Goal: Task Accomplishment & Management: Manage account settings

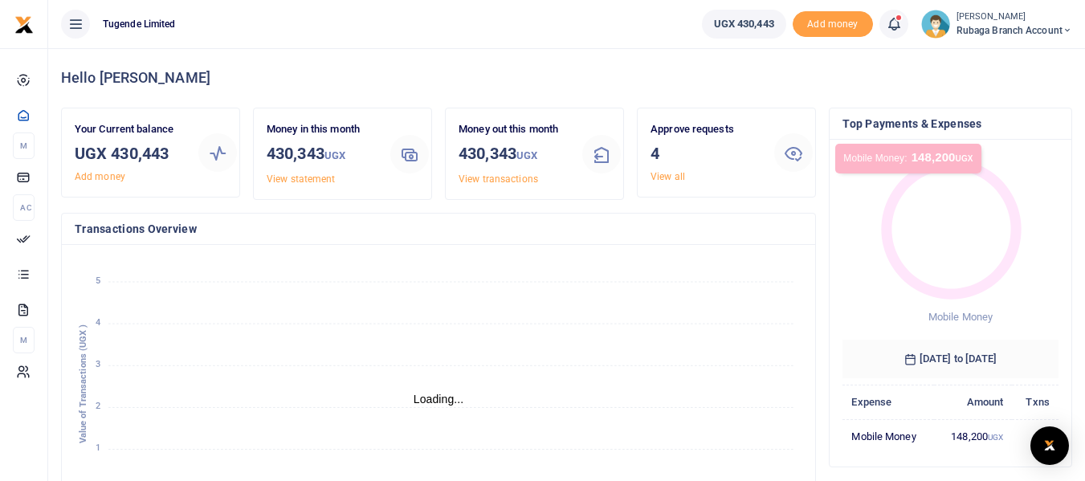
scroll to position [13, 13]
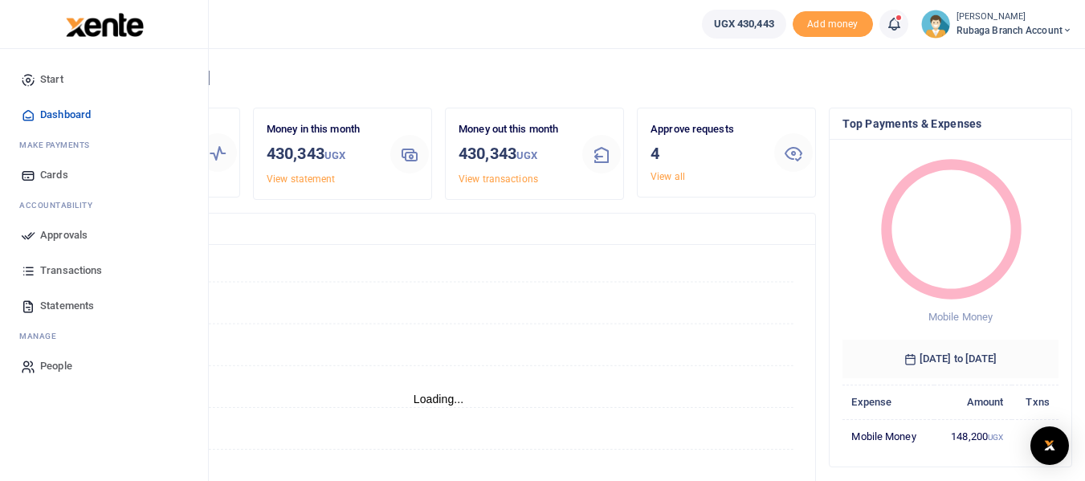
click at [49, 238] on span "Approvals" at bounding box center [63, 235] width 47 height 16
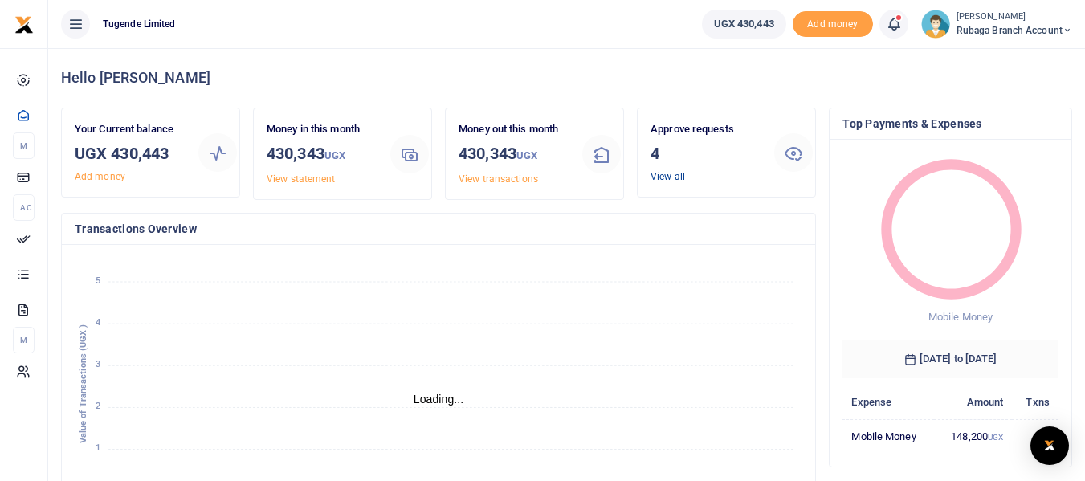
click at [664, 177] on link "View all" at bounding box center [668, 176] width 35 height 11
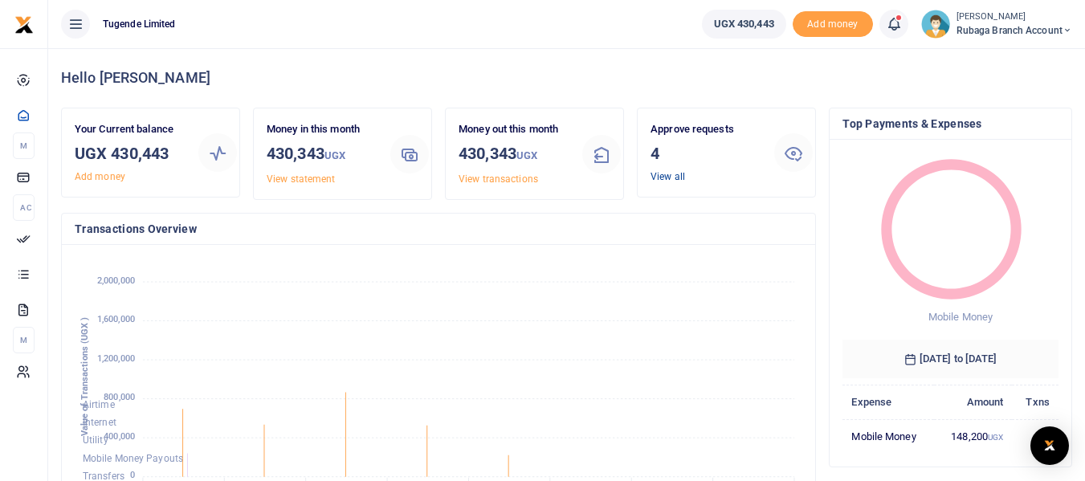
click at [670, 176] on link "View all" at bounding box center [668, 176] width 35 height 11
click at [681, 177] on link "View all" at bounding box center [668, 176] width 35 height 11
click at [791, 151] on icon at bounding box center [793, 152] width 19 height 19
click at [665, 176] on link "View all" at bounding box center [668, 176] width 35 height 11
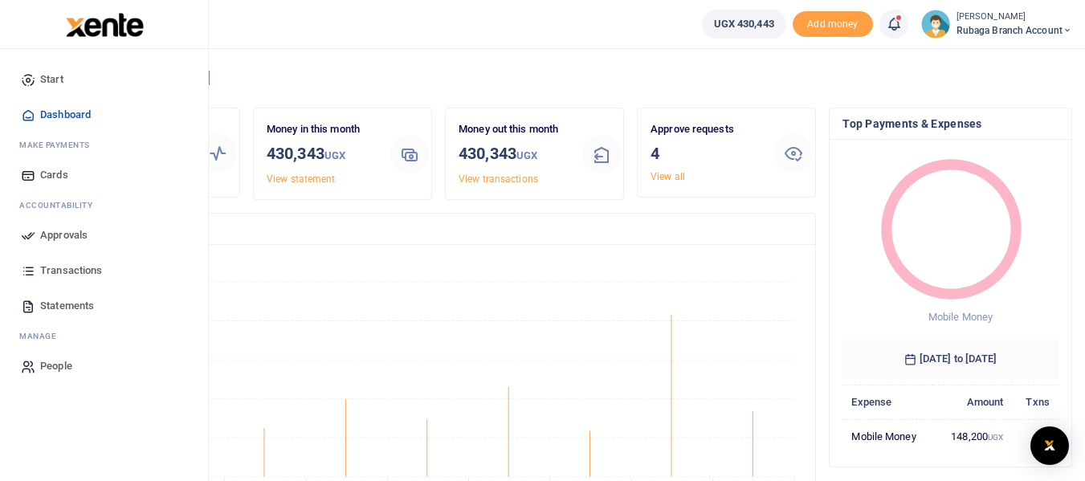
click at [51, 239] on span "Approvals" at bounding box center [63, 235] width 47 height 16
click at [27, 235] on icon at bounding box center [28, 235] width 14 height 14
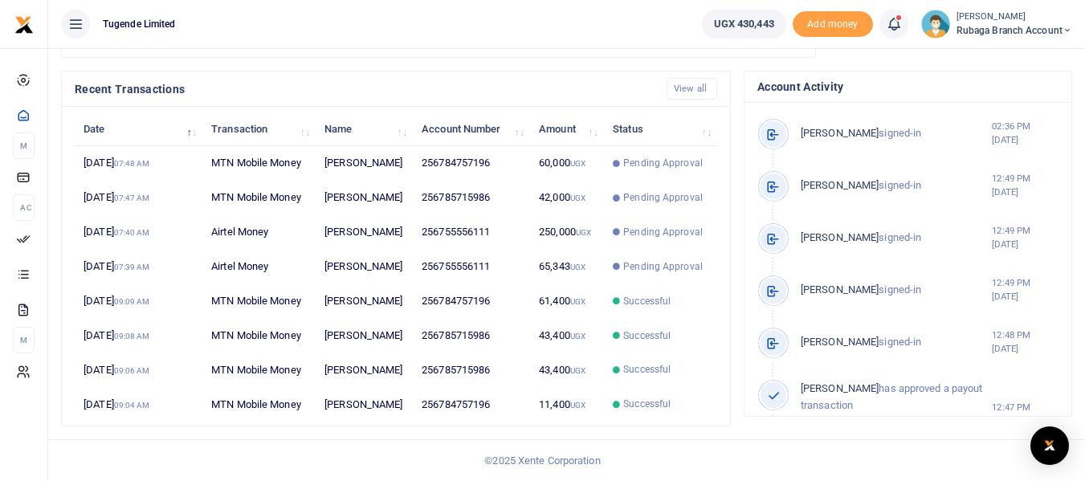
scroll to position [58, 0]
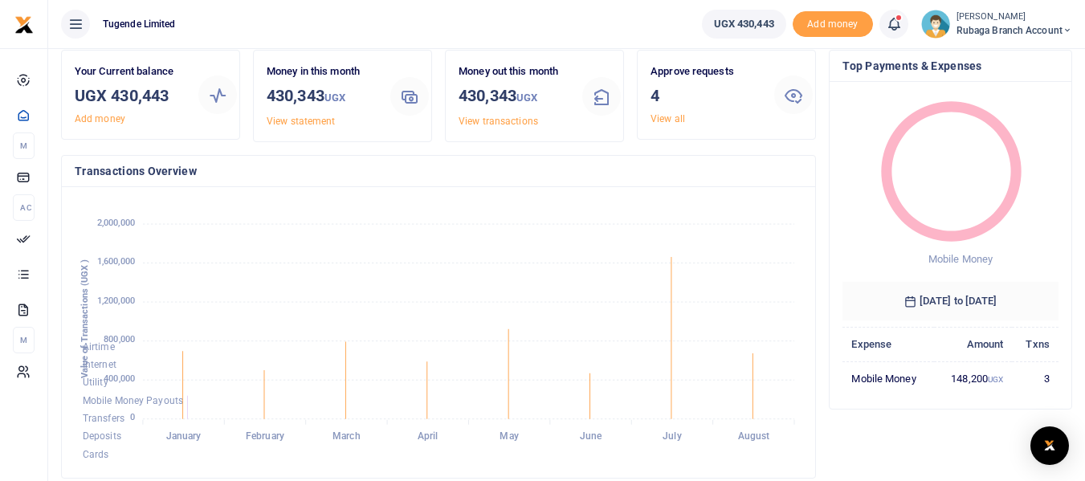
click at [791, 95] on icon at bounding box center [793, 94] width 19 height 19
click at [668, 122] on link "View all" at bounding box center [668, 118] width 35 height 11
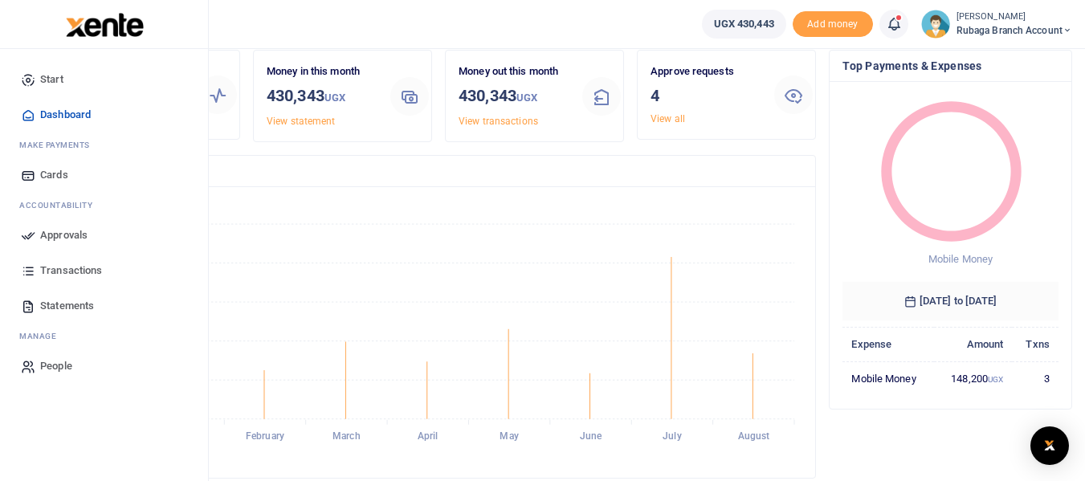
click at [48, 239] on span "Approvals" at bounding box center [63, 235] width 47 height 16
click at [55, 239] on span "Approvals" at bounding box center [63, 235] width 47 height 16
click at [34, 235] on icon at bounding box center [28, 235] width 14 height 14
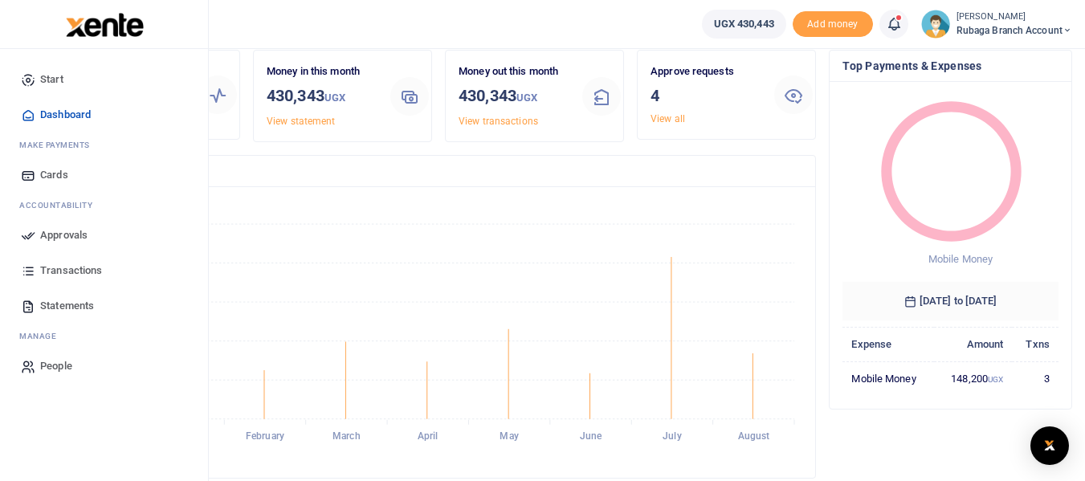
click at [54, 237] on span "Approvals" at bounding box center [63, 235] width 47 height 16
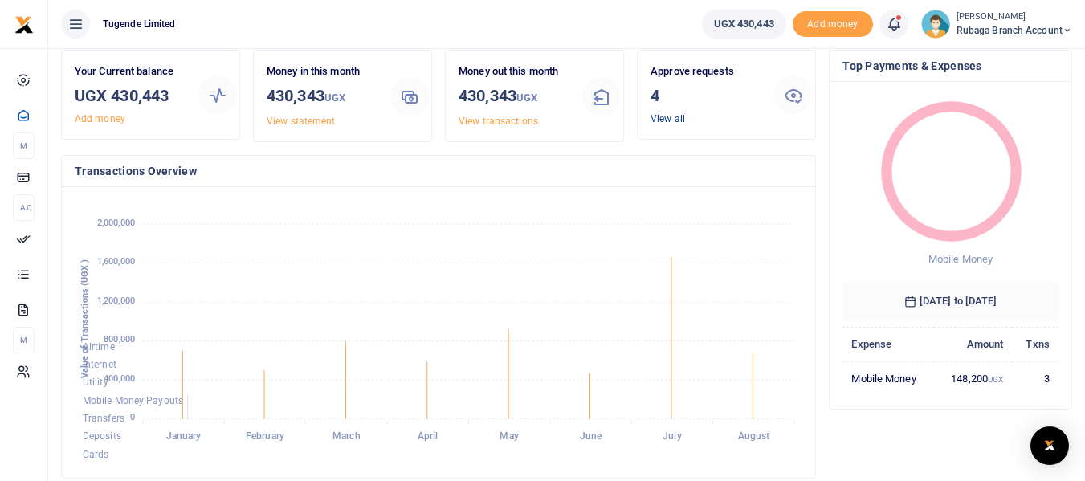
click at [668, 121] on link "View all" at bounding box center [668, 118] width 35 height 11
click at [795, 96] on icon at bounding box center [793, 94] width 19 height 19
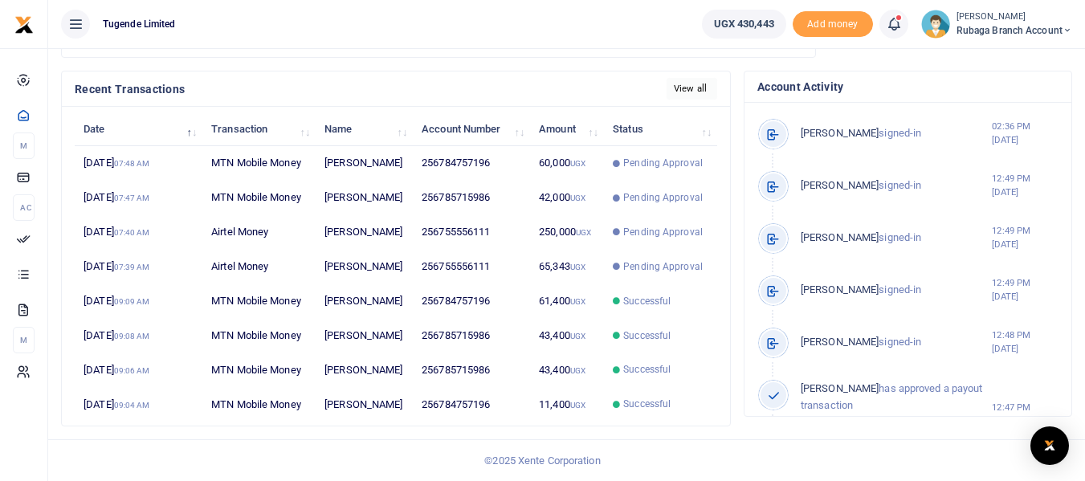
click at [690, 84] on link "View all" at bounding box center [692, 89] width 51 height 22
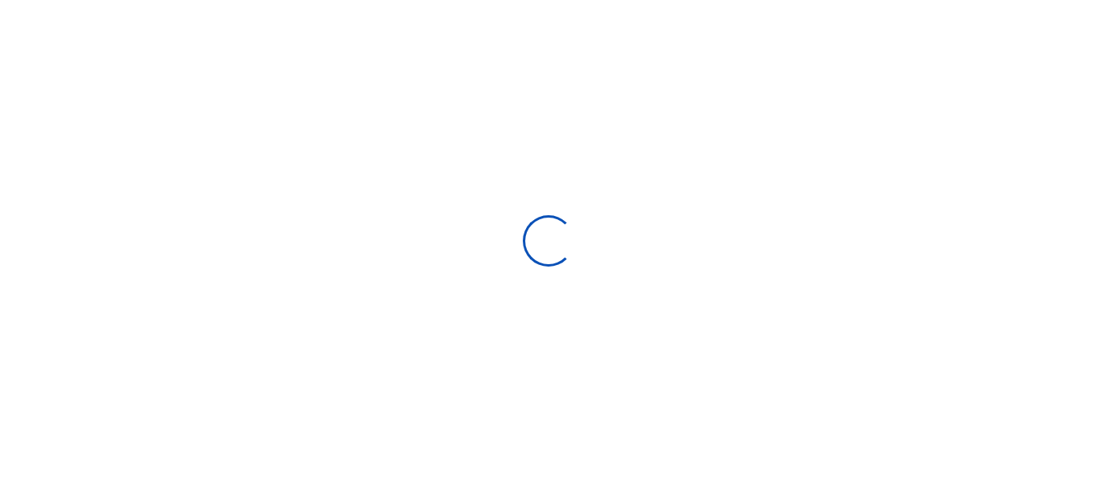
select select
type input "08/10/2025 - 09/08/2025"
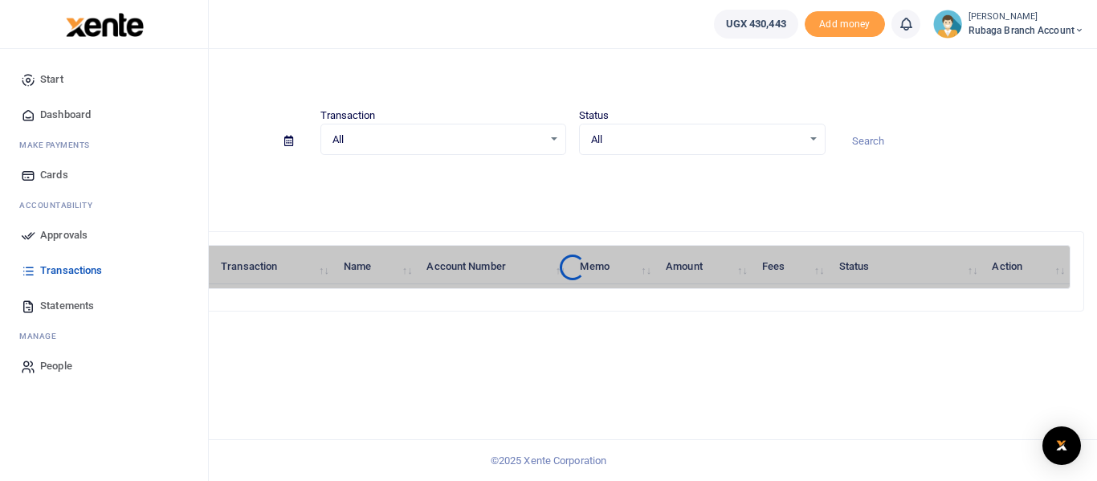
click at [28, 239] on icon at bounding box center [28, 235] width 14 height 14
click at [45, 239] on span "Approvals" at bounding box center [63, 235] width 47 height 16
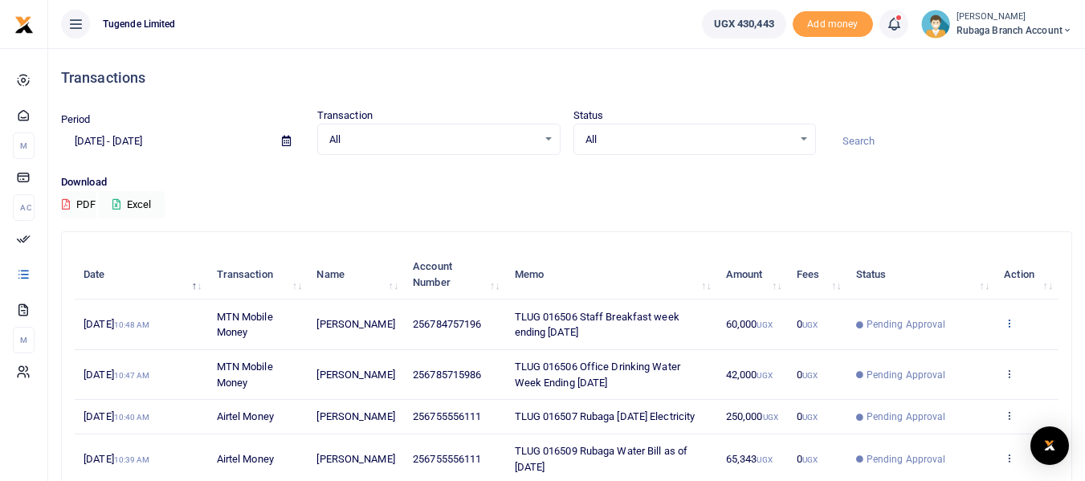
click at [1007, 323] on icon at bounding box center [1009, 322] width 10 height 11
click at [1046, 283] on th "Action" at bounding box center [1026, 275] width 63 height 50
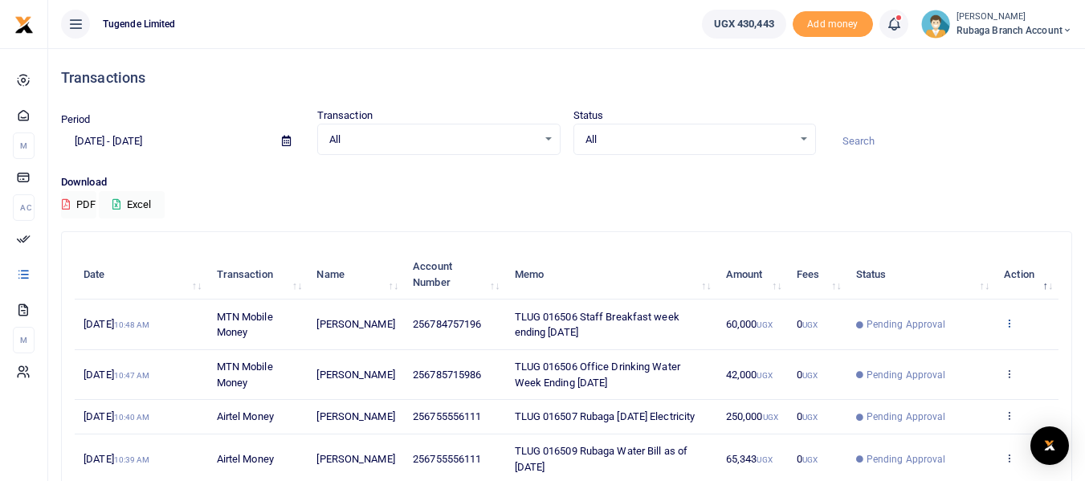
click at [1011, 325] on icon at bounding box center [1009, 322] width 10 height 11
click at [910, 424] on span "Pending Approval" at bounding box center [907, 417] width 80 height 14
click at [807, 139] on div "All Select an option..." at bounding box center [695, 140] width 242 height 18
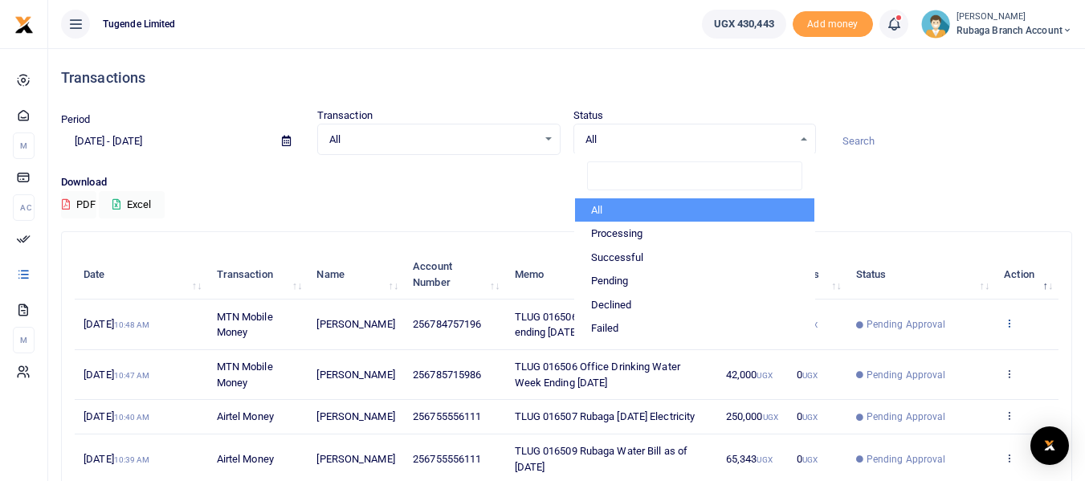
click at [1009, 323] on icon at bounding box center [1009, 322] width 10 height 11
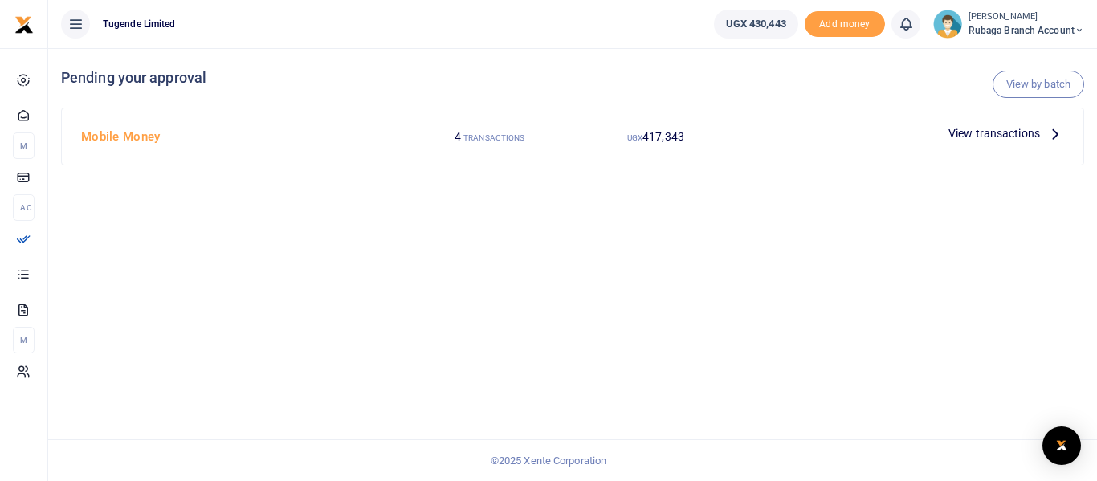
click at [1052, 131] on icon at bounding box center [1056, 134] width 18 height 18
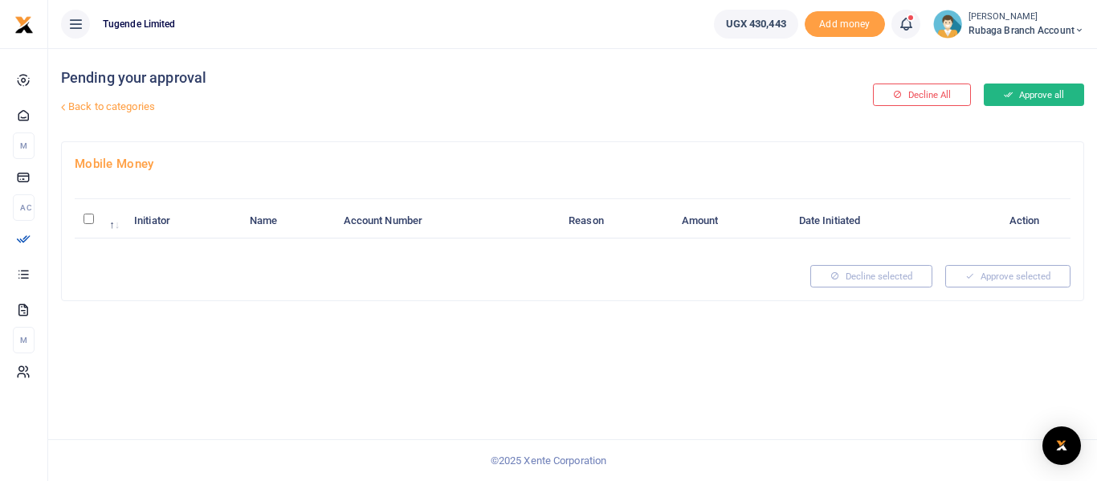
click at [1004, 100] on icon at bounding box center [1008, 94] width 9 height 11
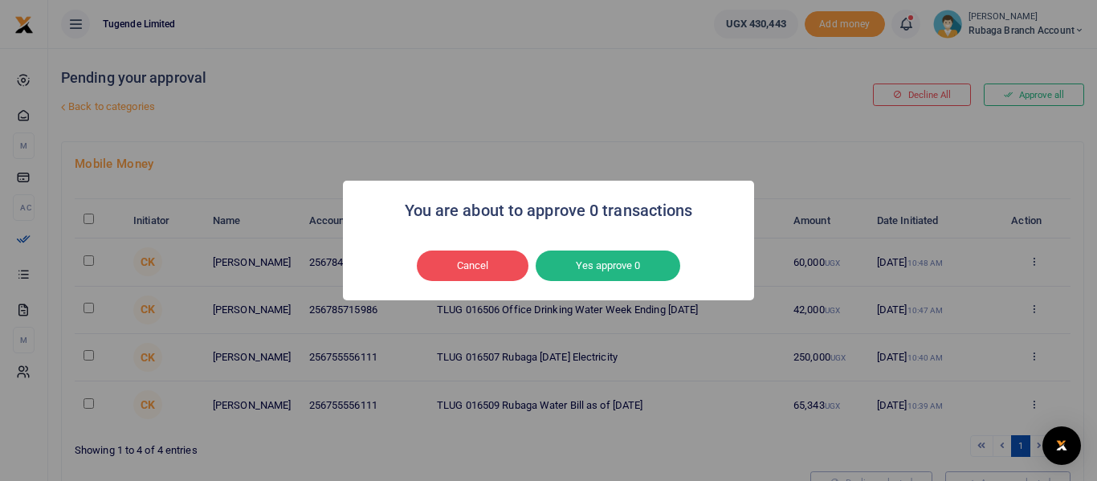
click at [85, 264] on div "You are about to approve 0 transactions × Cancel No Yes approve 0" at bounding box center [548, 240] width 1097 height 481
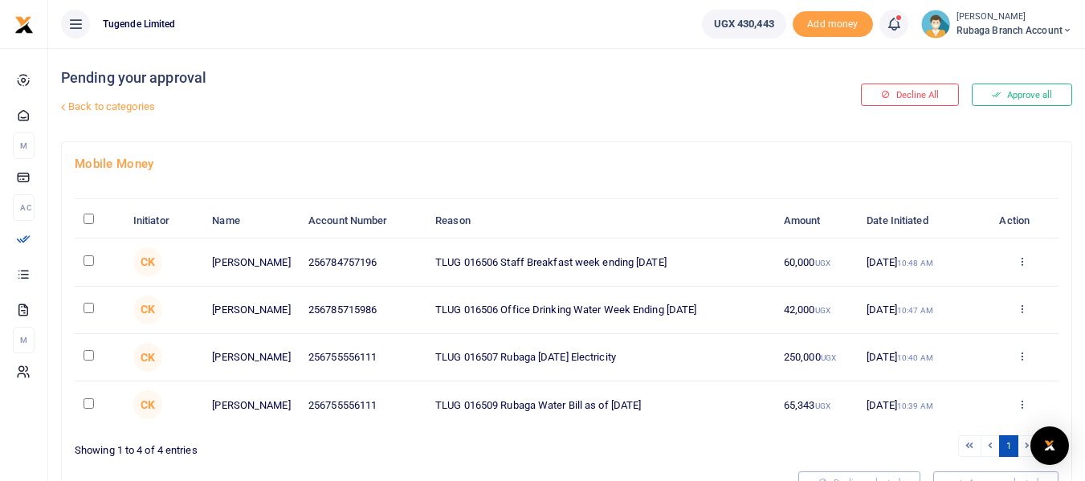
click at [91, 308] on input "checkbox" at bounding box center [89, 308] width 10 height 10
checkbox input "true"
click at [89, 260] on input "checkbox" at bounding box center [89, 260] width 10 height 10
checkbox input "true"
click at [87, 357] on input "checkbox" at bounding box center [89, 355] width 10 height 10
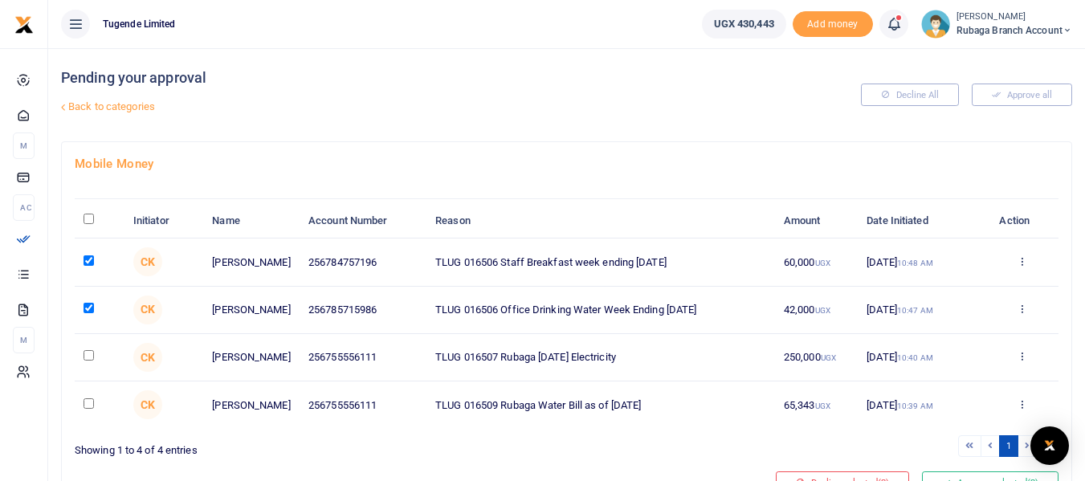
checkbox input "true"
click at [85, 405] on input "checkbox" at bounding box center [89, 403] width 10 height 10
checkbox input "true"
click at [1027, 92] on div "Decline All Approve all" at bounding box center [907, 94] width 341 height 93
click at [1023, 93] on div "Decline All Approve all" at bounding box center [907, 94] width 341 height 93
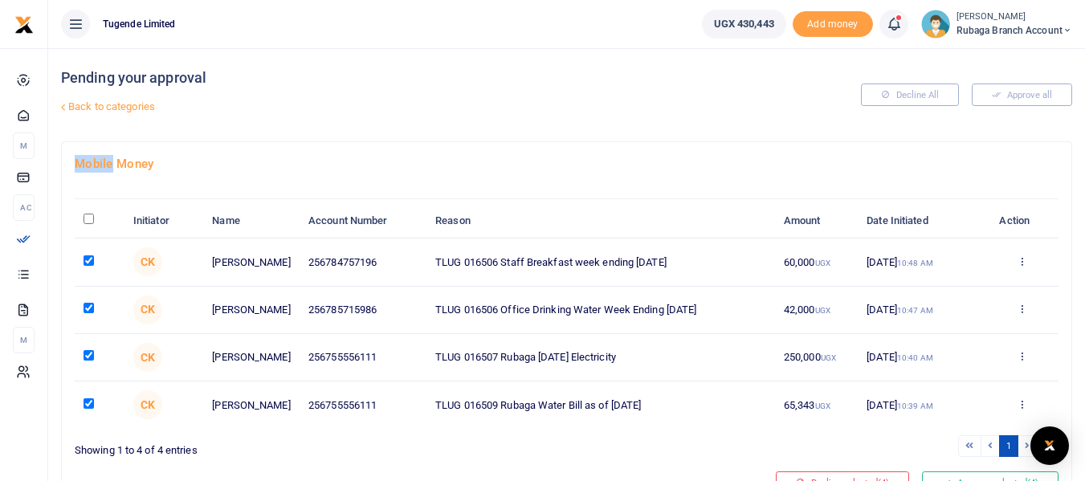
click at [1023, 93] on div "Decline All Approve all" at bounding box center [907, 94] width 341 height 93
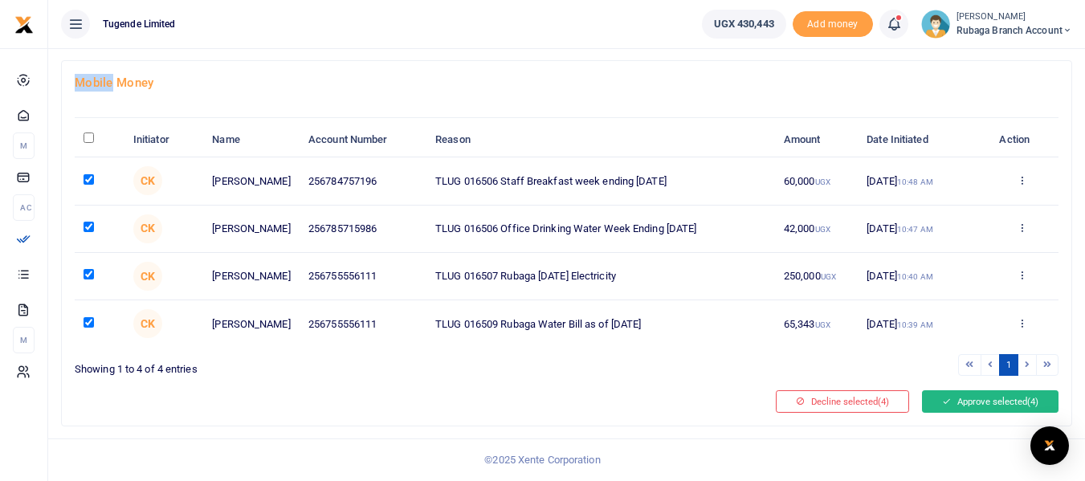
click at [981, 402] on button "Approve selected (4)" at bounding box center [990, 401] width 137 height 22
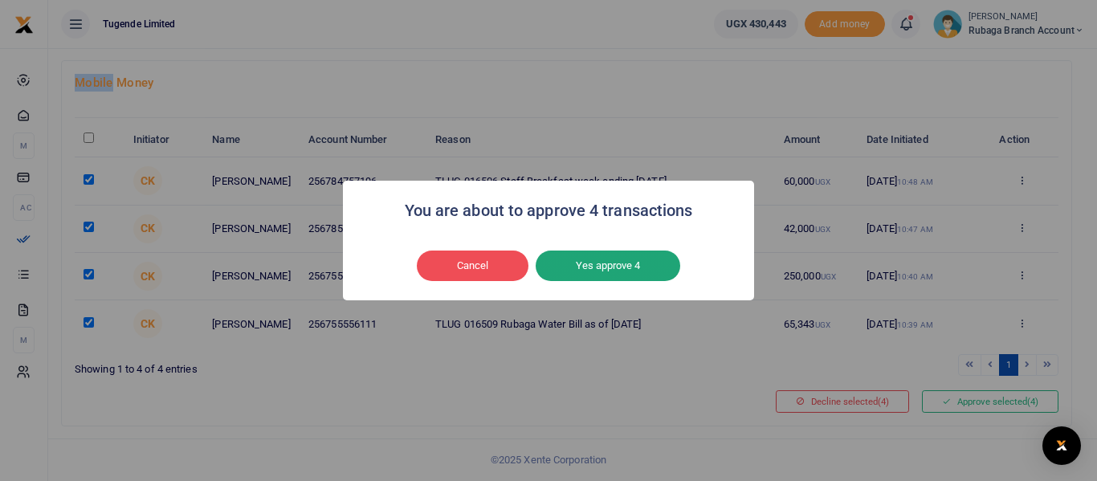
click at [626, 264] on button "Yes approve 4" at bounding box center [608, 266] width 145 height 31
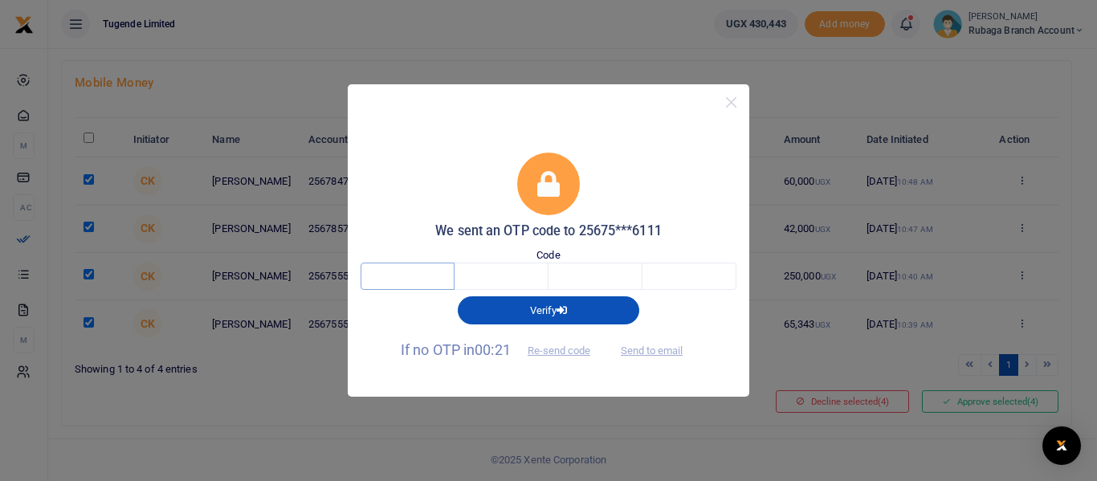
click at [387, 275] on input "text" at bounding box center [408, 276] width 94 height 27
type input "9"
type input "6"
type input "8"
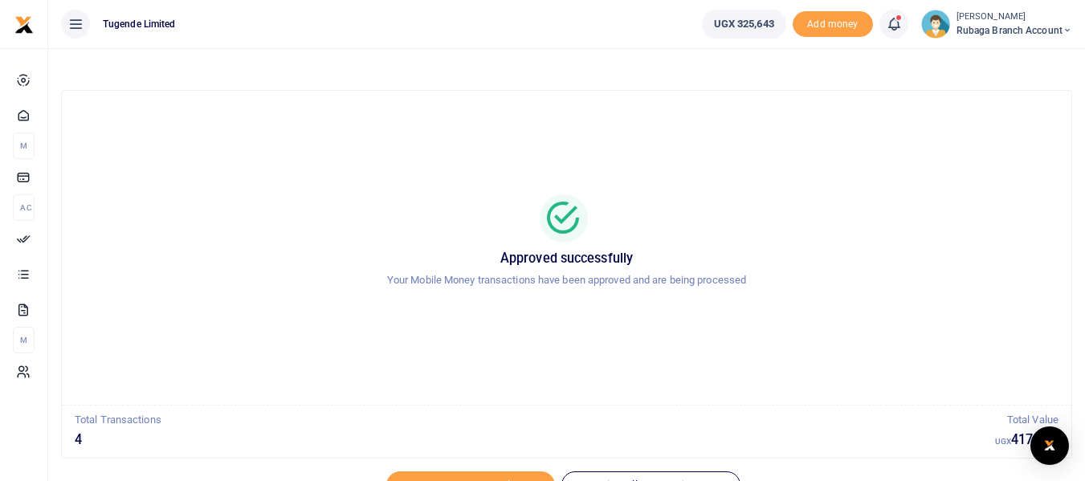
scroll to position [79, 0]
